Goal: Obtain resource: Download file/media

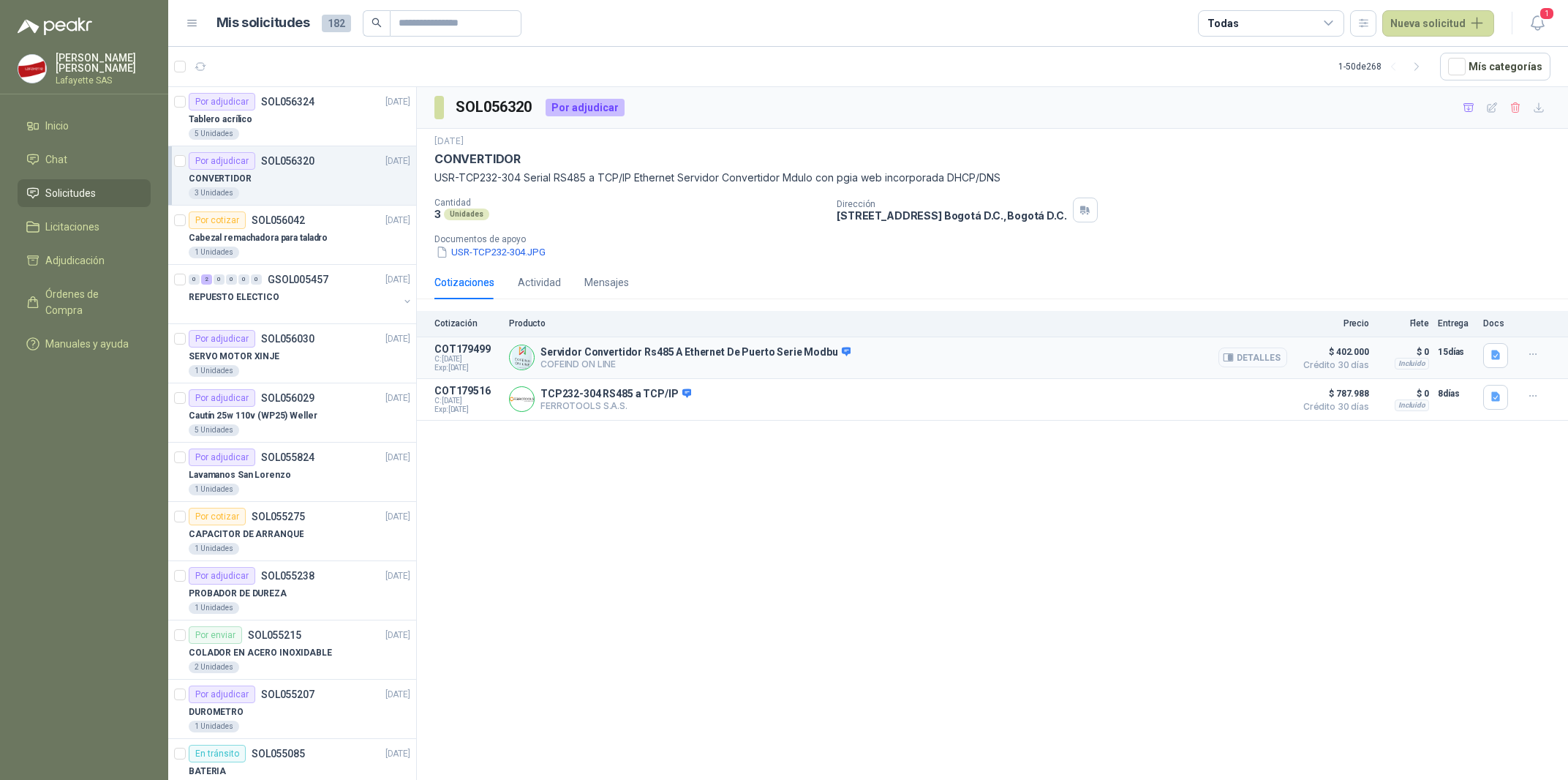
click at [1241, 367] on button "Detalles" at bounding box center [1252, 357] width 69 height 19
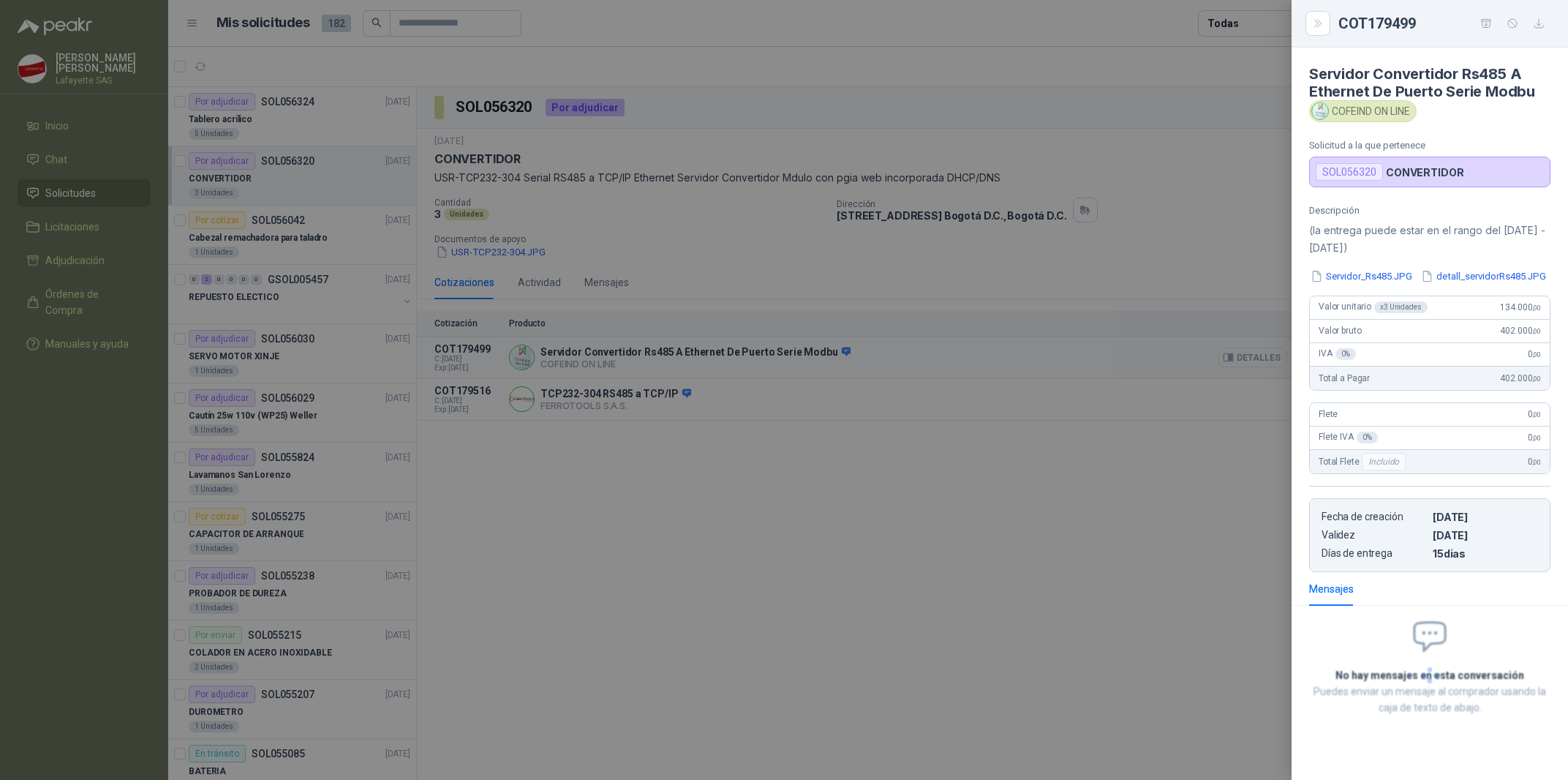
scroll to position [50, 0]
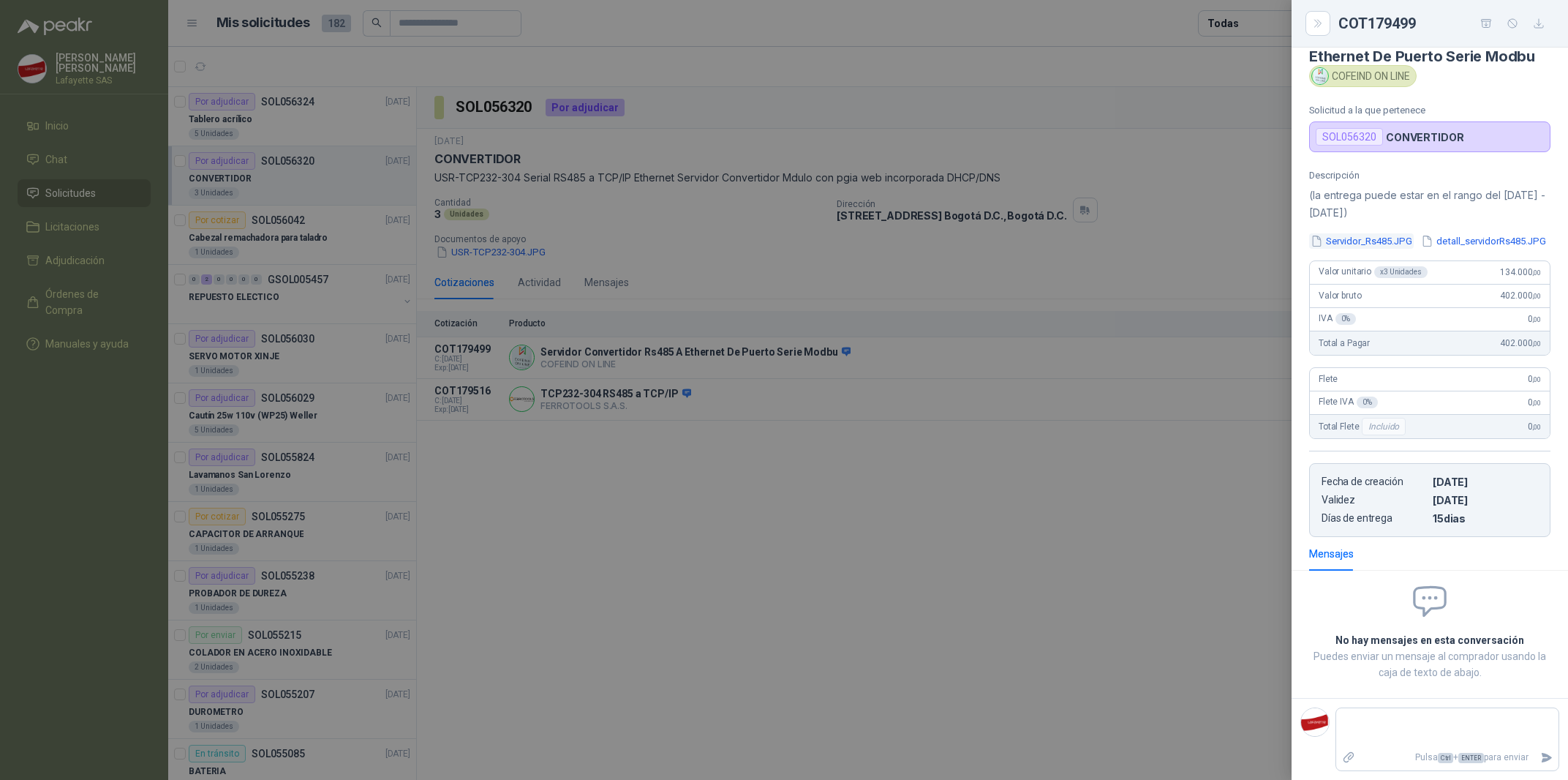
click at [1372, 234] on button "Servidor_Rs485.JPG" at bounding box center [1361, 241] width 104 height 16
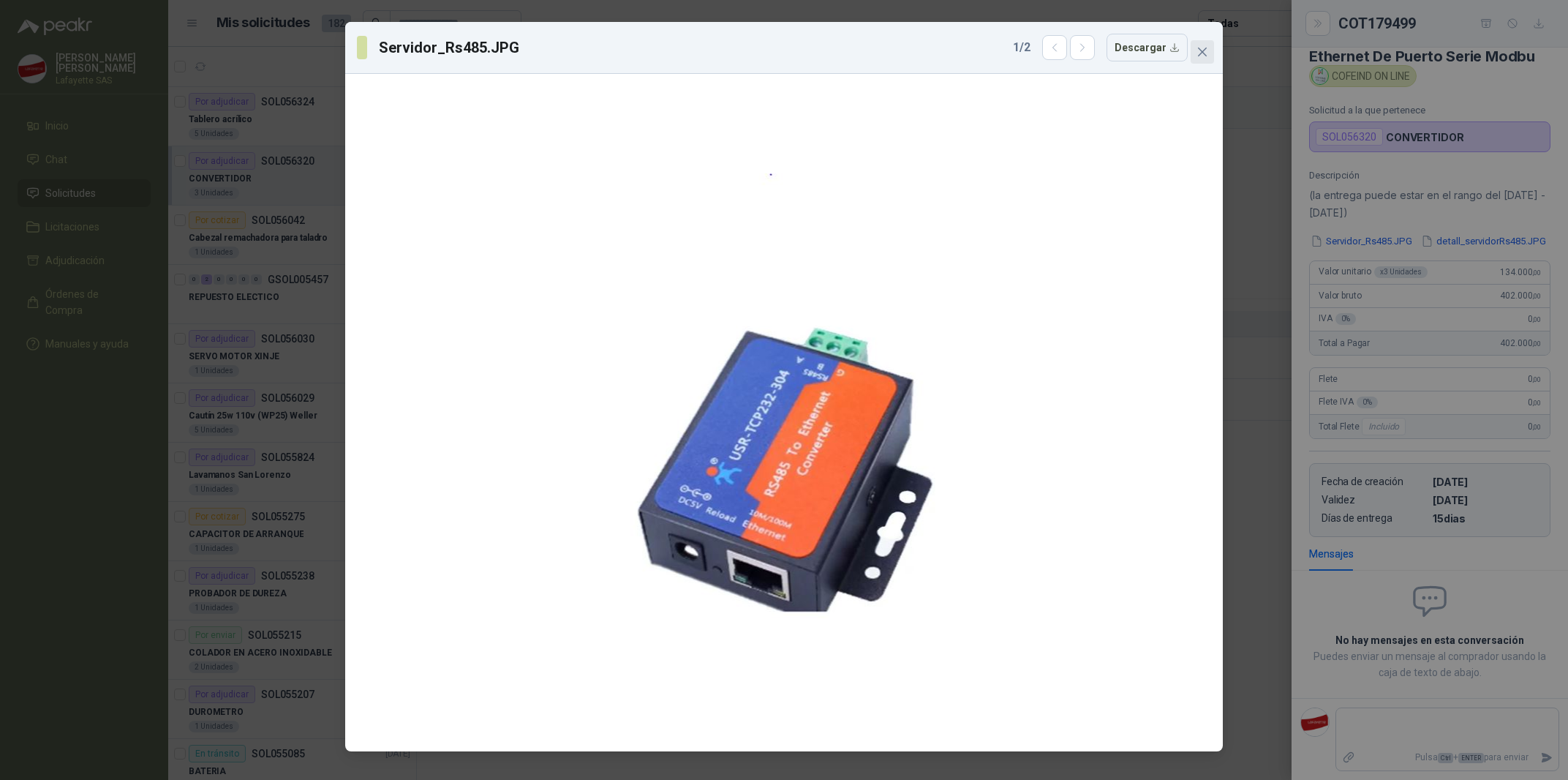
click at [1191, 56] on span "Close" at bounding box center [1203, 52] width 23 height 12
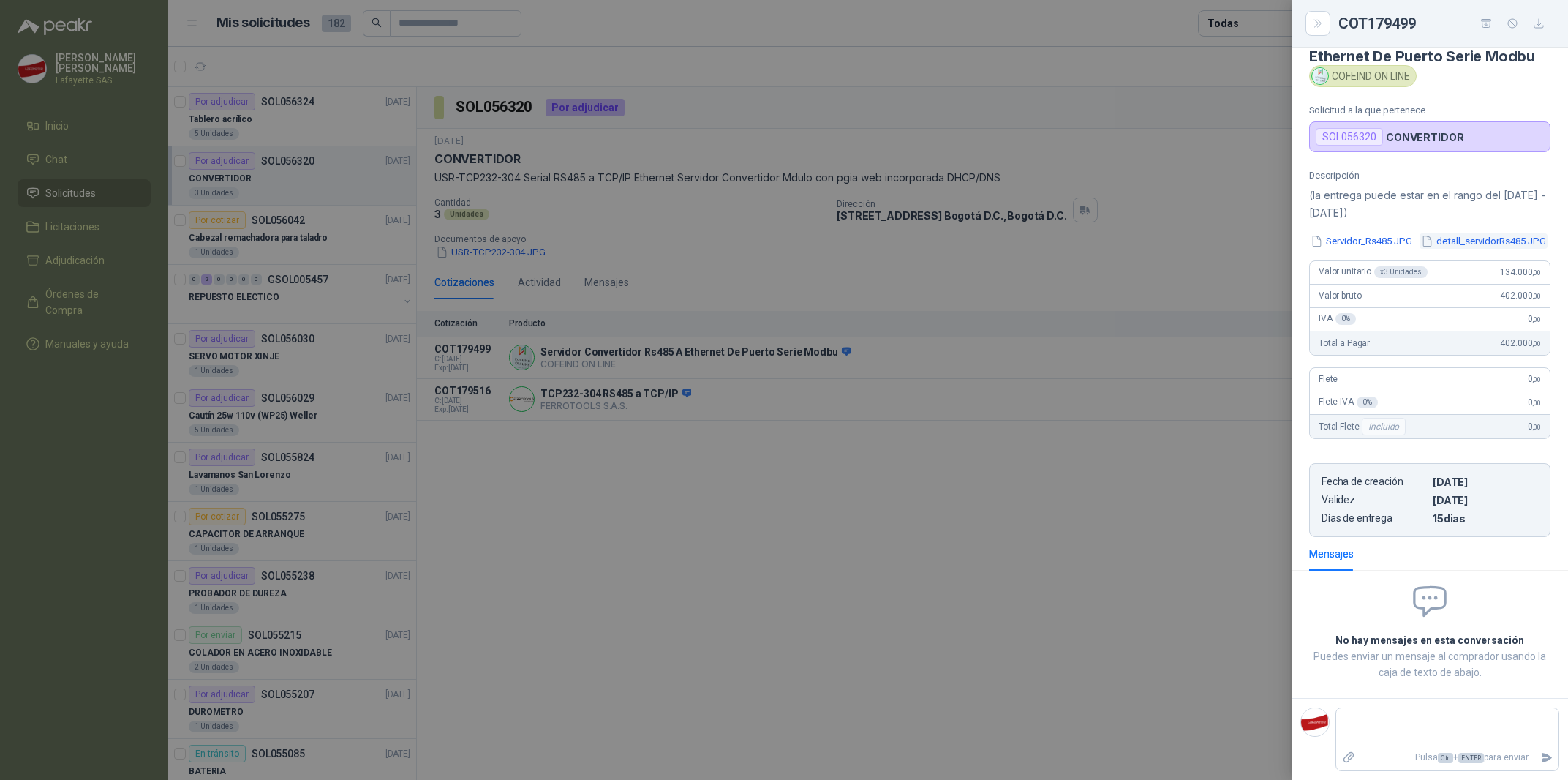
click at [1420, 248] on button "detall_servidorRs485.JPG" at bounding box center [1483, 241] width 128 height 16
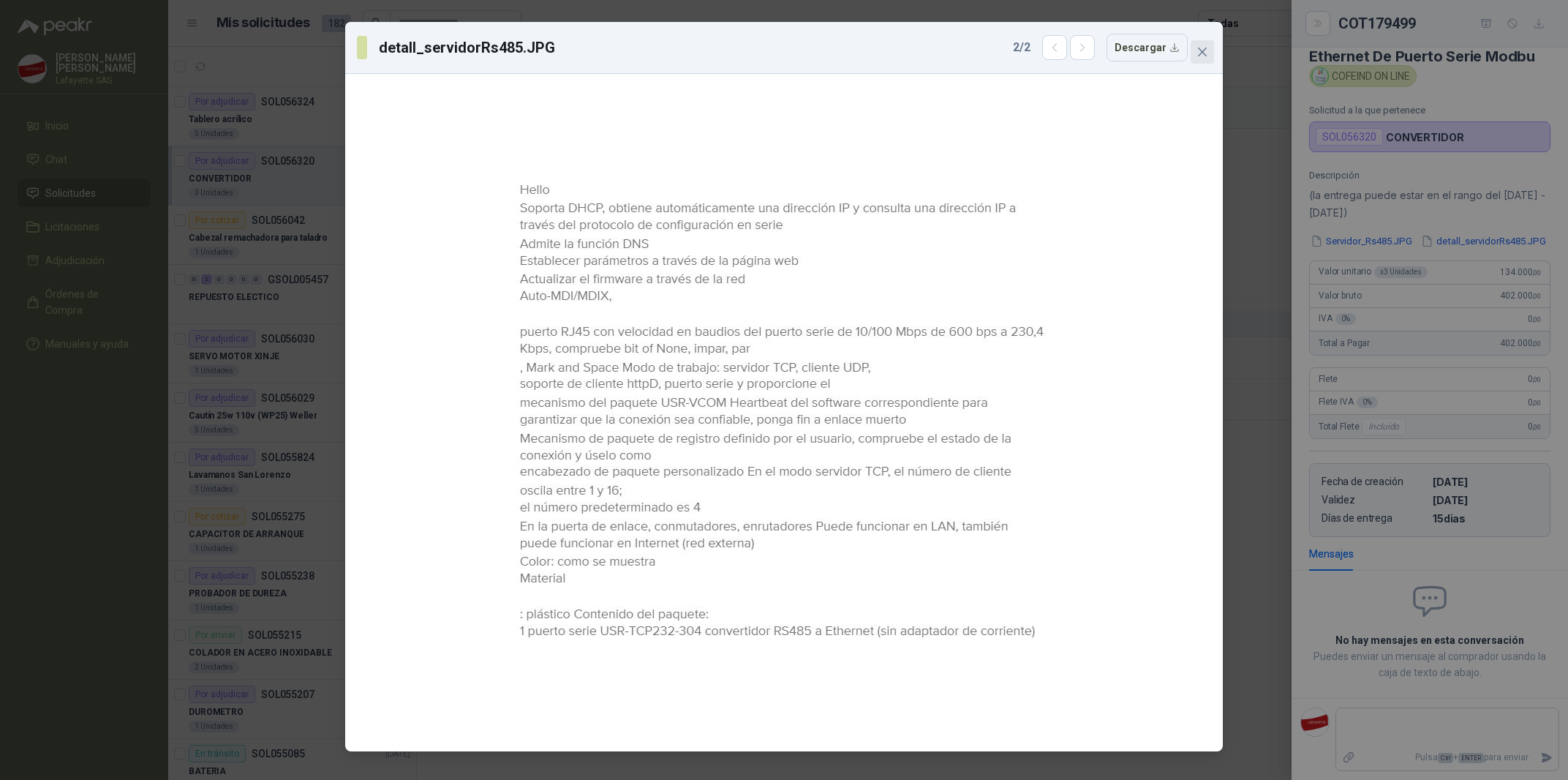
click at [1192, 60] on button "Close" at bounding box center [1203, 52] width 23 height 23
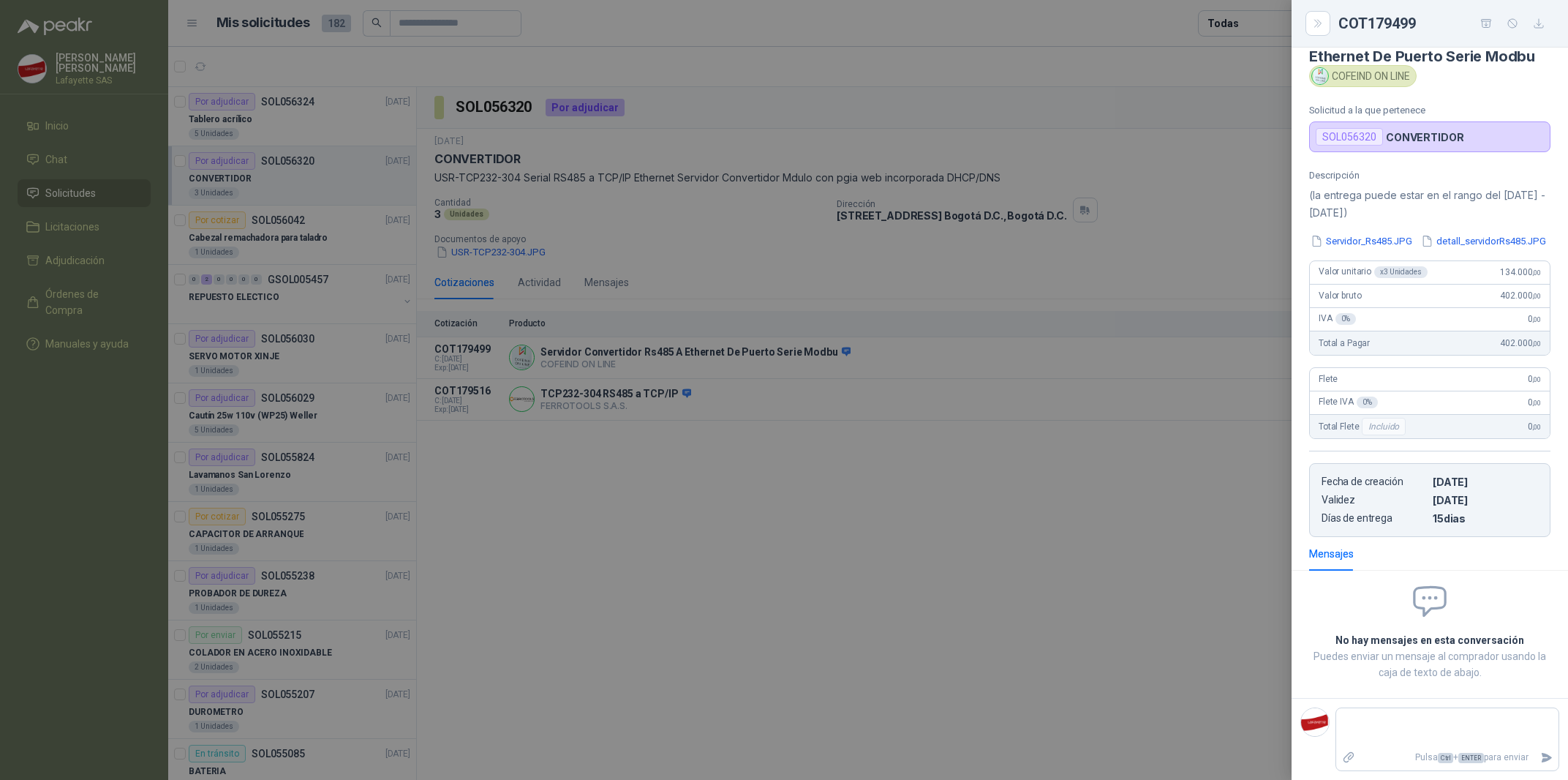
click at [814, 449] on div at bounding box center [784, 390] width 1568 height 780
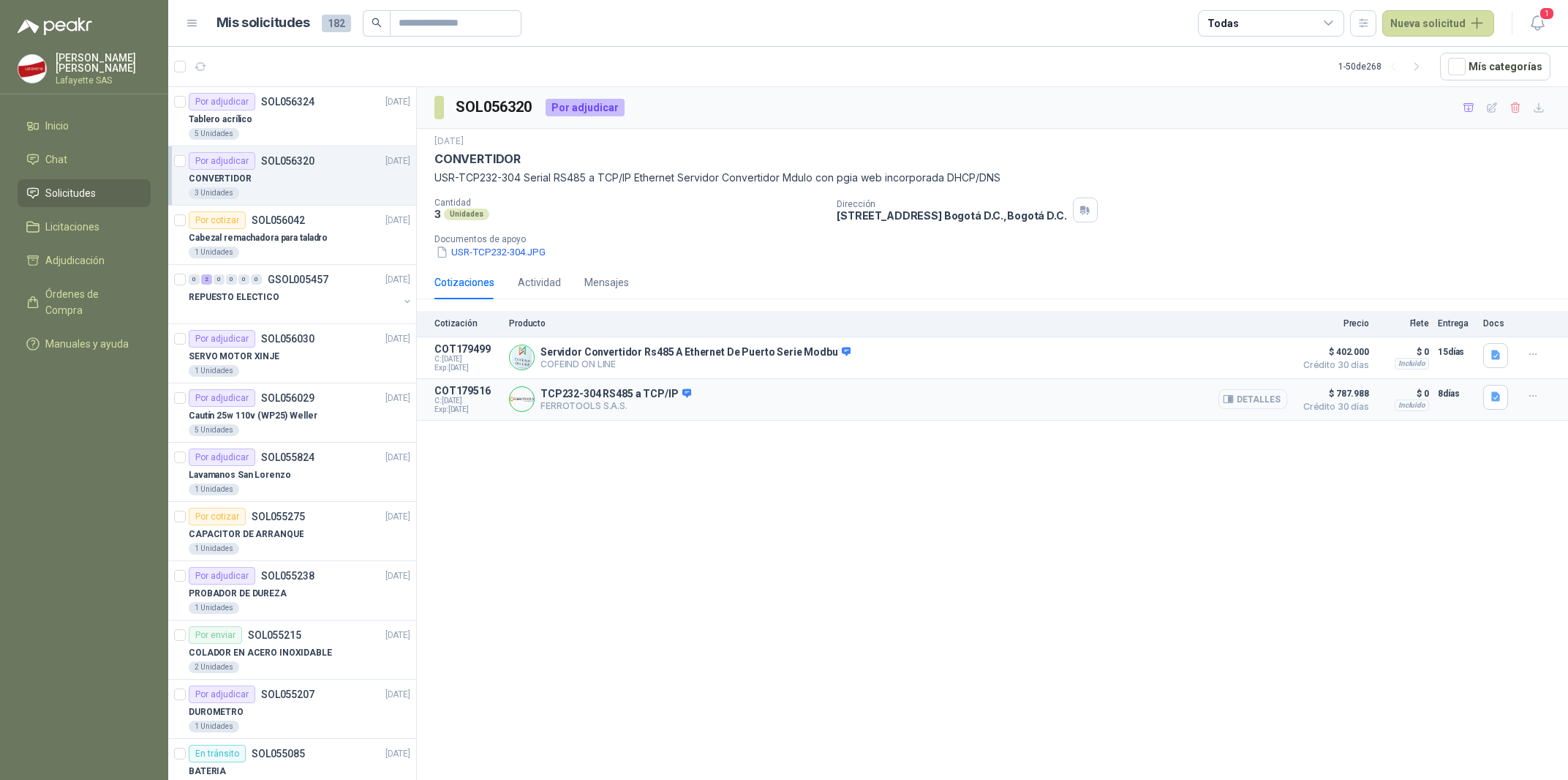
click at [1280, 398] on button "Detalles" at bounding box center [1252, 399] width 69 height 19
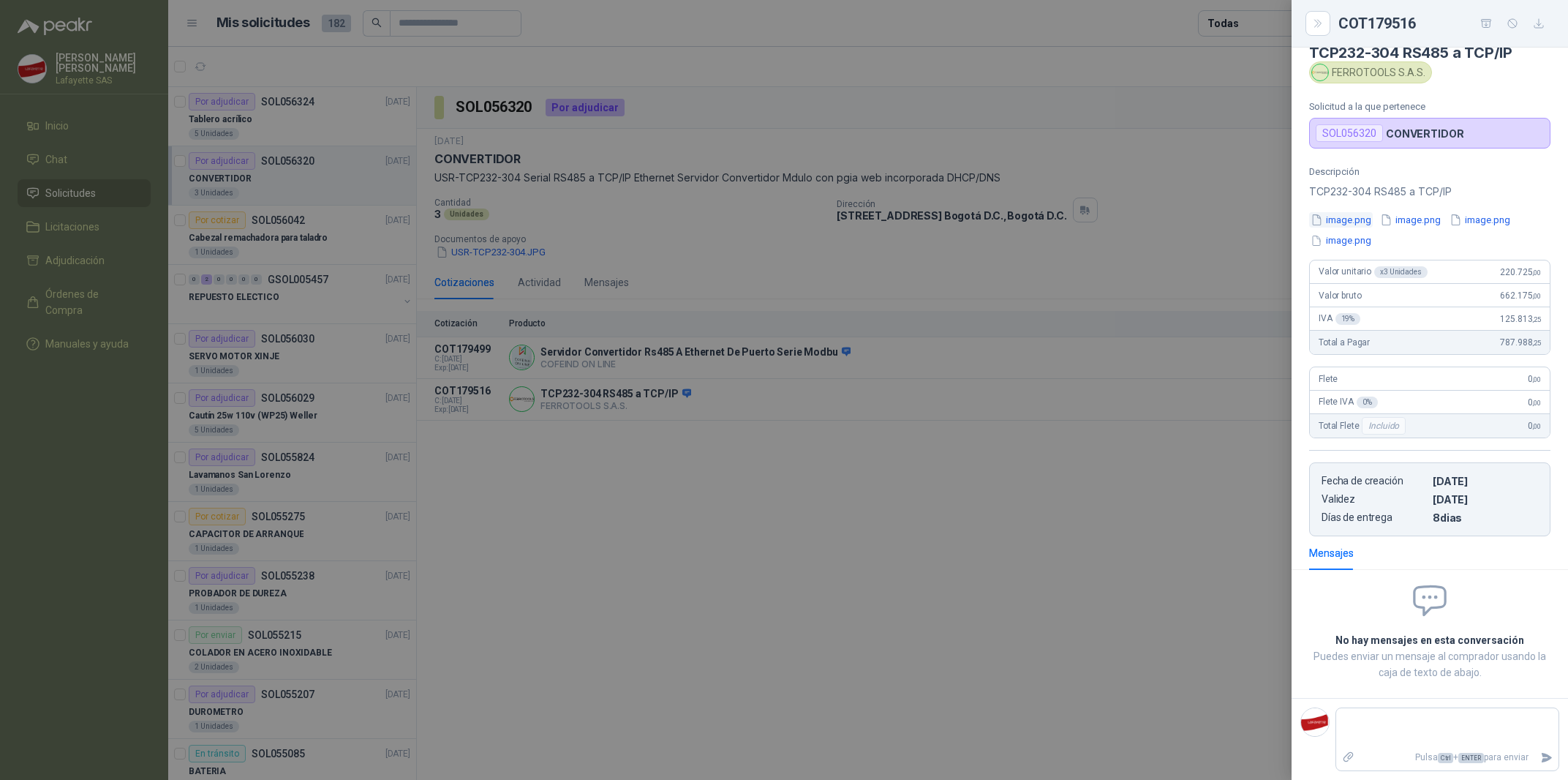
click at [1351, 228] on button "image.png" at bounding box center [1340, 220] width 63 height 16
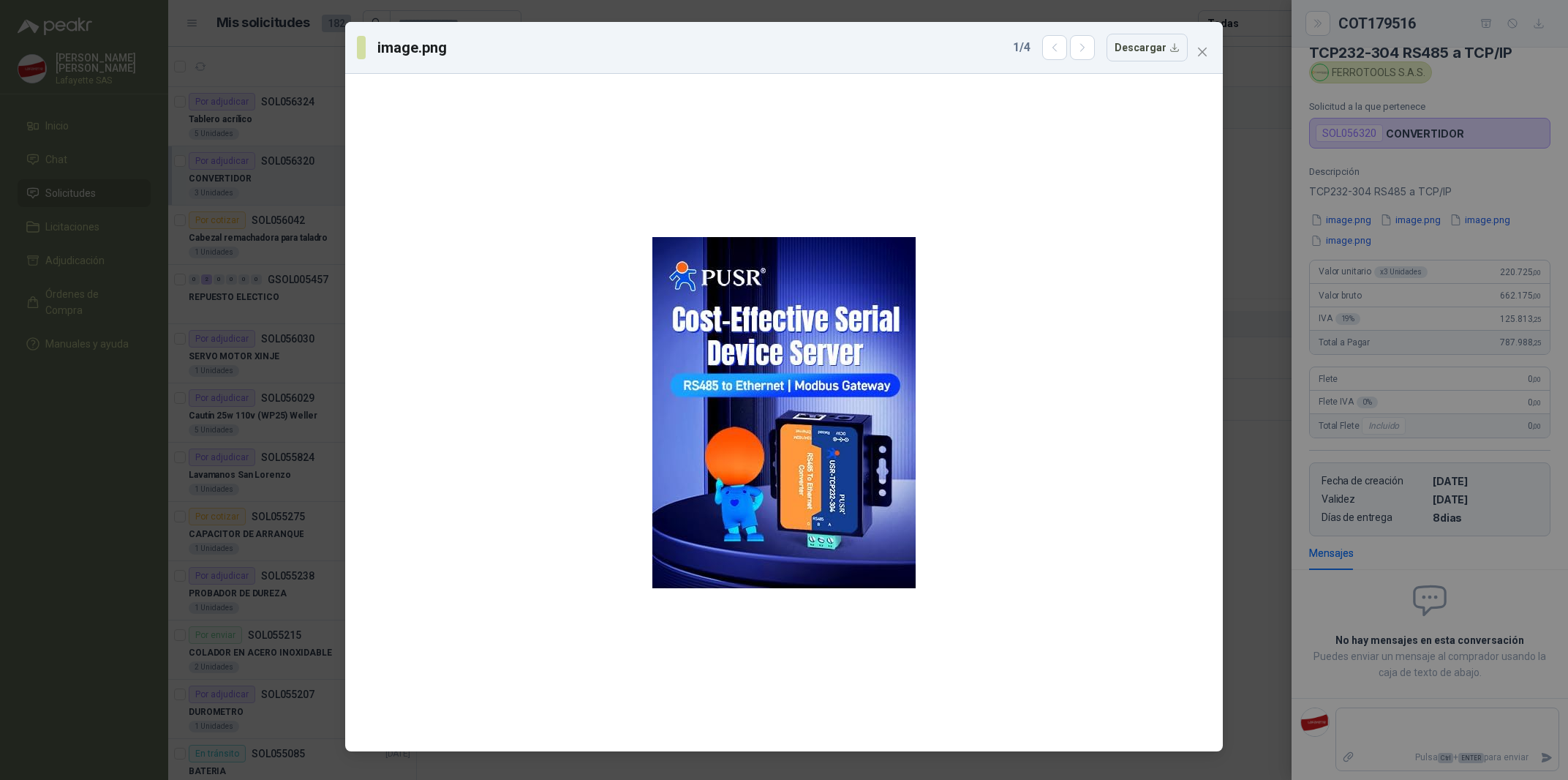
click at [1335, 245] on div "image.png 1 / 4 Descargar" at bounding box center [784, 390] width 1568 height 780
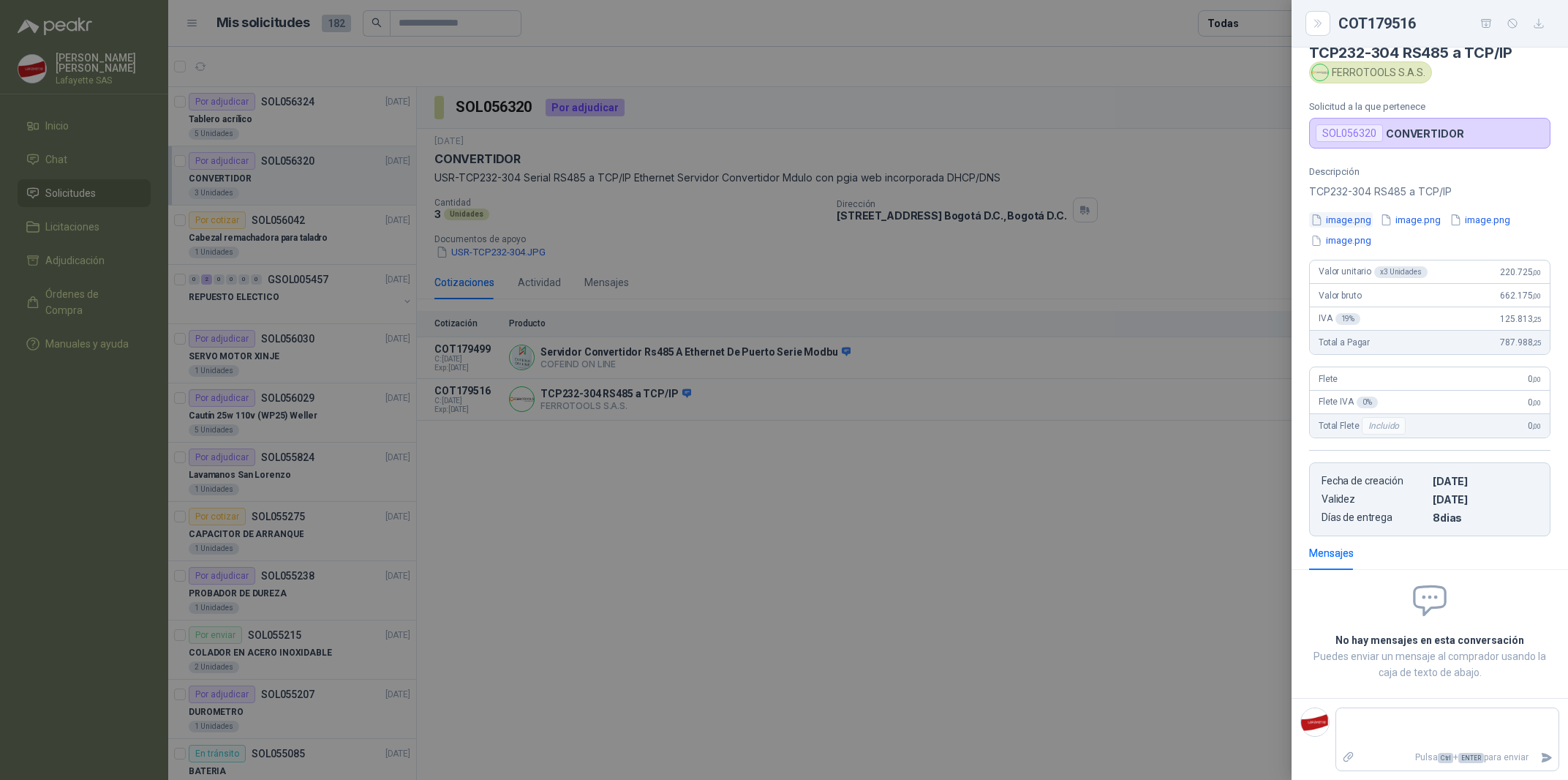
click at [1361, 228] on button "image.png" at bounding box center [1340, 220] width 63 height 16
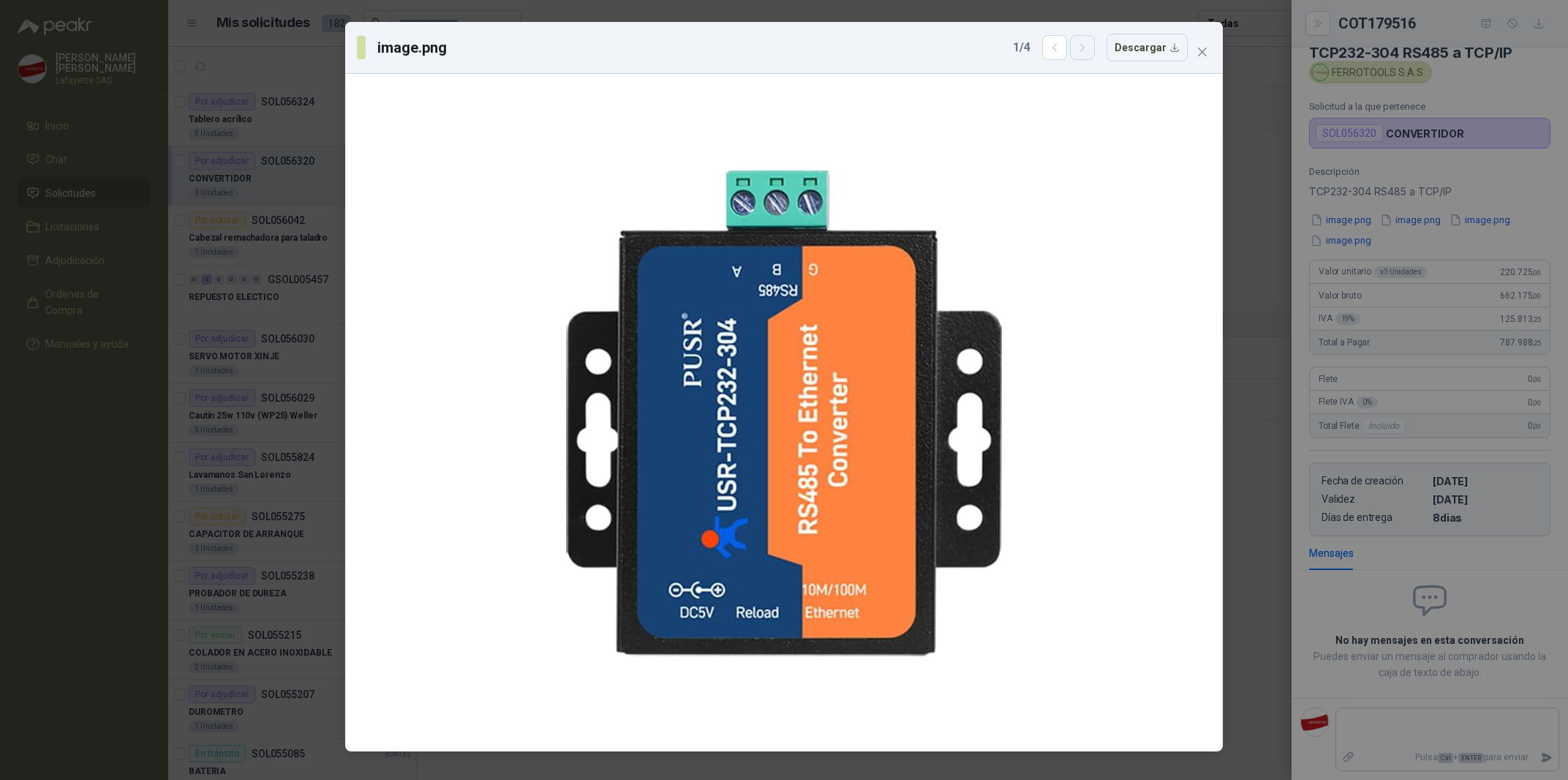
click at [1088, 51] on icon "button" at bounding box center [1083, 48] width 13 height 13
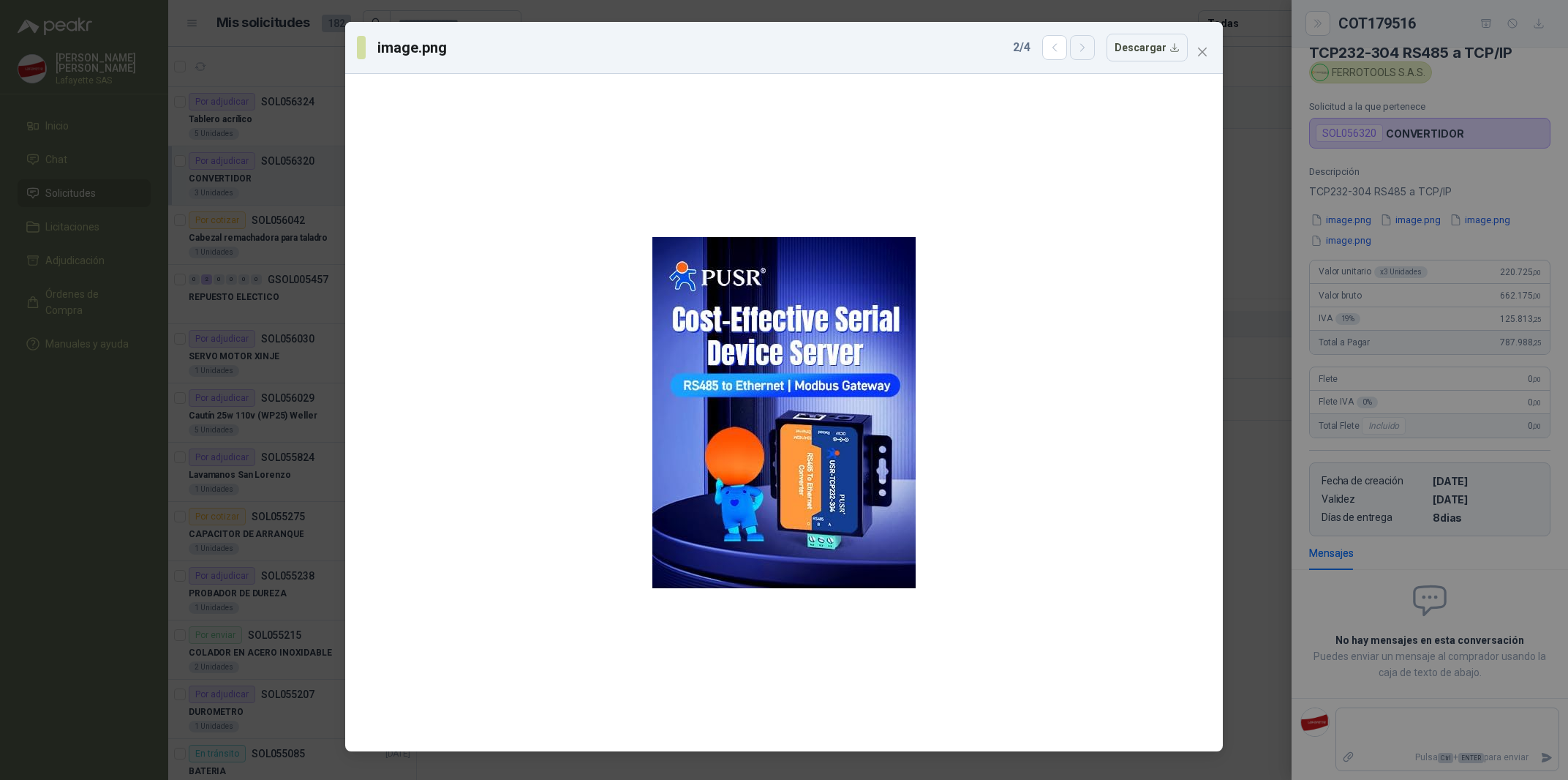
click at [1088, 51] on icon "button" at bounding box center [1083, 48] width 13 height 13
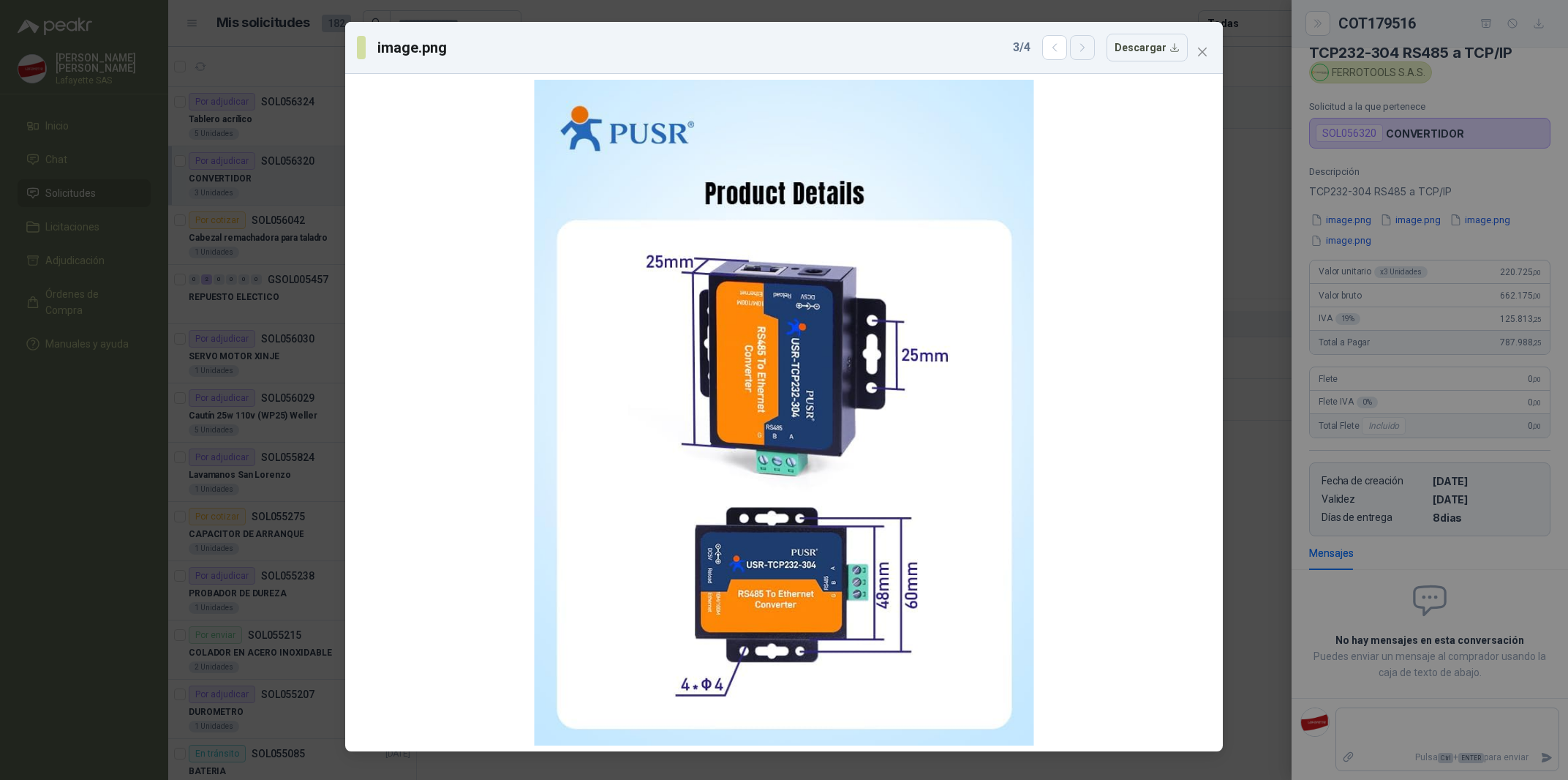
click at [1088, 51] on icon "button" at bounding box center [1083, 48] width 13 height 13
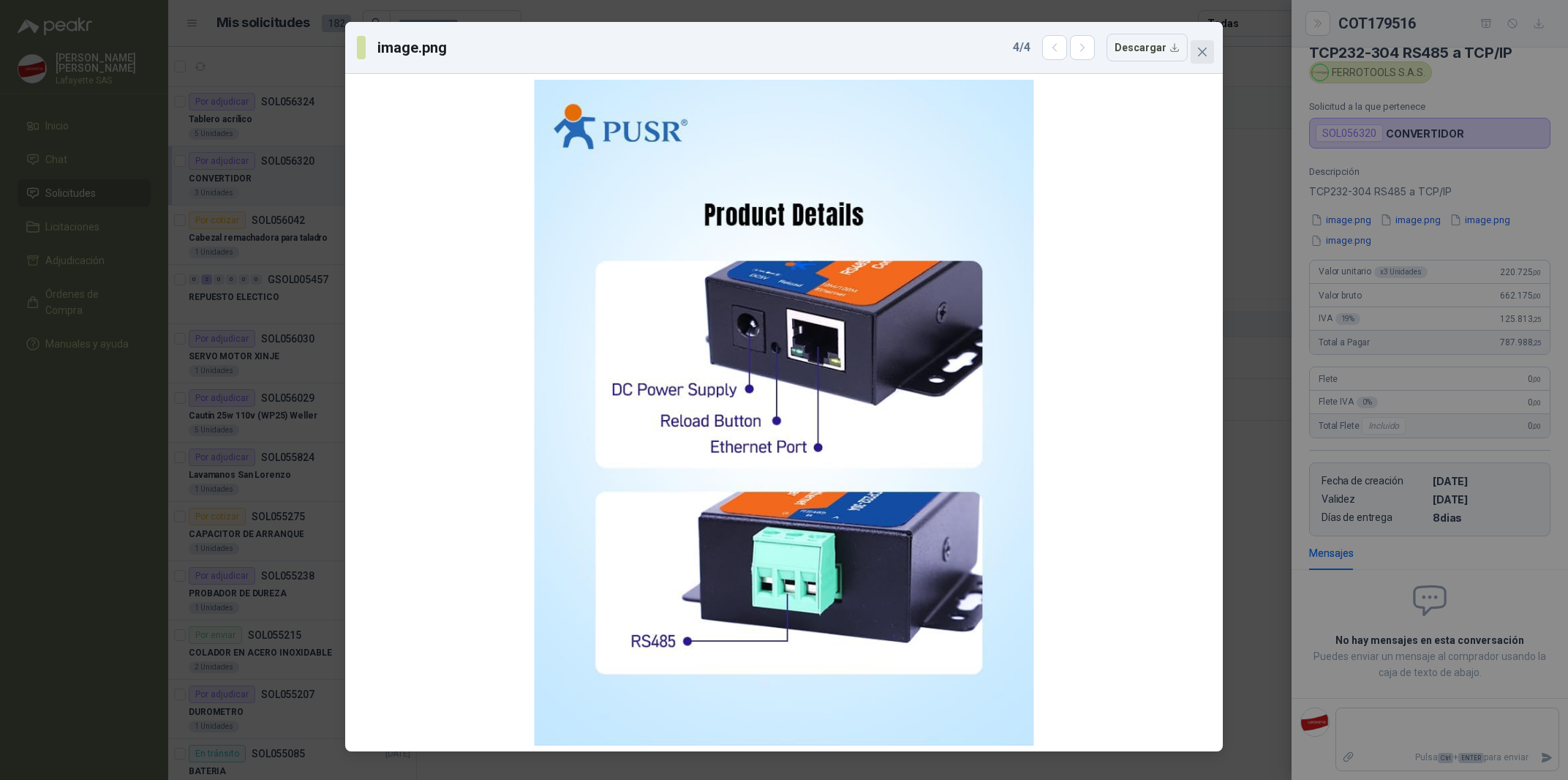
click at [1198, 50] on icon "close" at bounding box center [1203, 52] width 12 height 12
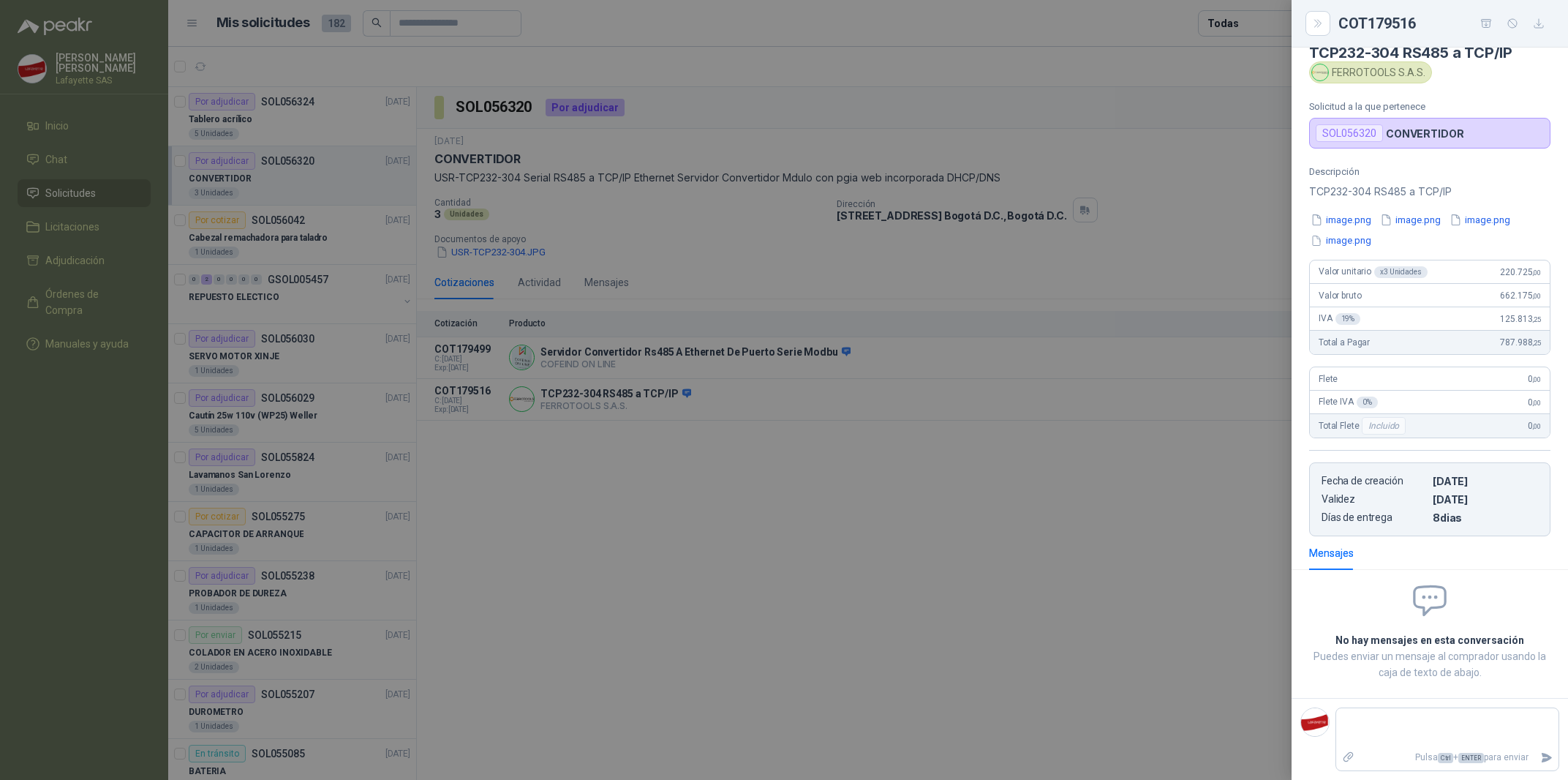
click at [1200, 103] on div at bounding box center [784, 390] width 1568 height 780
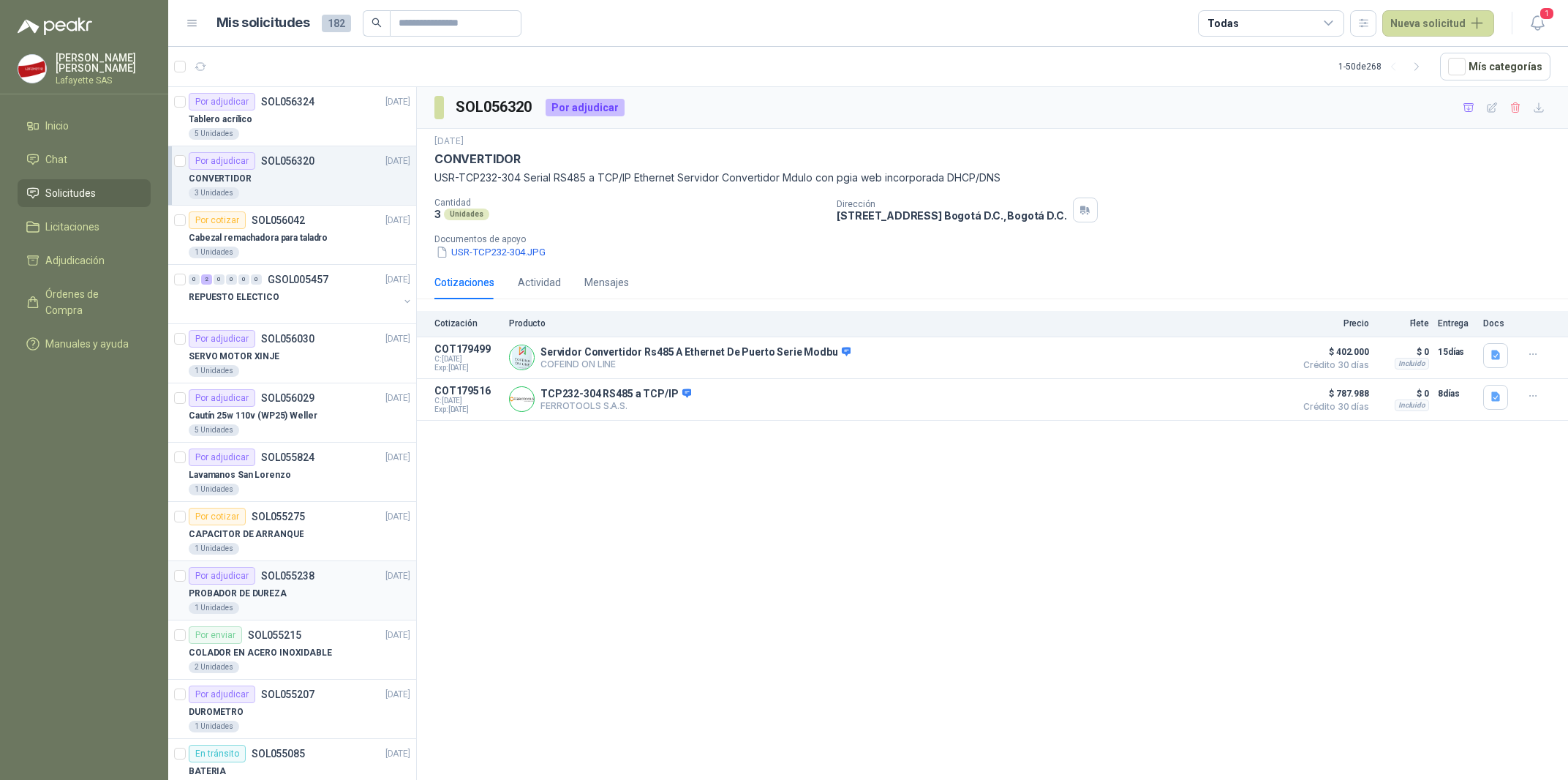
click at [265, 589] on p "PROBADOR DE DUREZA" at bounding box center [238, 593] width 98 height 14
